Goal: Task Accomplishment & Management: Use online tool/utility

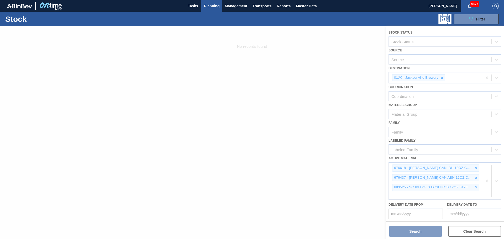
click at [336, 137] on div at bounding box center [252, 132] width 504 height 213
click at [336, 19] on div "089F7B8B-B2A5-4AFE-B5C0-19BA573D28AC Filter" at bounding box center [293, 19] width 418 height 11
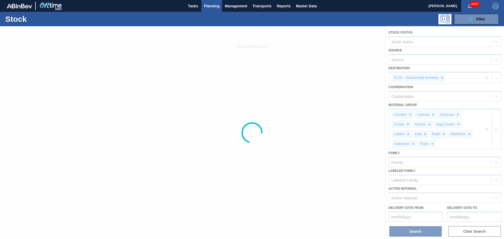
click at [207, 5] on span "Planning" at bounding box center [212, 6] width 16 height 6
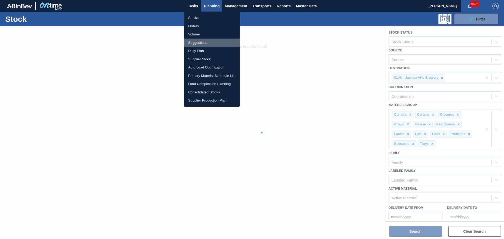
click at [204, 39] on li "Suggestions" at bounding box center [212, 43] width 56 height 8
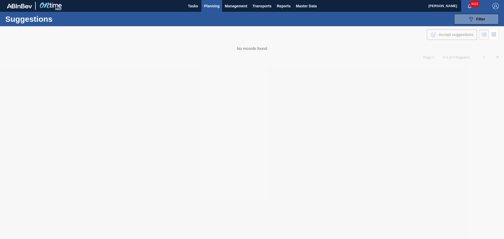
click at [428, 48] on div at bounding box center [252, 132] width 504 height 213
click at [465, 19] on button "089F7B8B-B2A5-4AFE-B5C0-19BA573D28AC Filter" at bounding box center [477, 19] width 45 height 11
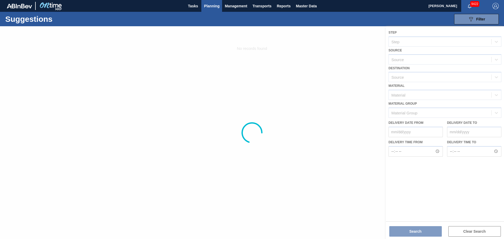
click at [425, 74] on div at bounding box center [252, 132] width 504 height 213
click at [411, 25] on div "Suggestions 089F7B8B-B2A5-4AFE-B5C0-19BA573D28AC Filter Step Step Source Source…" at bounding box center [252, 19] width 504 height 14
click at [358, 54] on div at bounding box center [252, 132] width 504 height 213
click at [350, 77] on div at bounding box center [252, 132] width 504 height 213
click at [395, 87] on div at bounding box center [252, 132] width 504 height 213
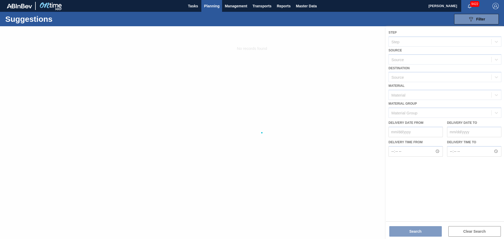
drag, startPoint x: 281, startPoint y: 93, endPoint x: 282, endPoint y: 90, distance: 3.3
click at [282, 91] on div at bounding box center [252, 132] width 504 height 213
click at [272, 141] on div at bounding box center [252, 132] width 504 height 213
